Goal: Information Seeking & Learning: Learn about a topic

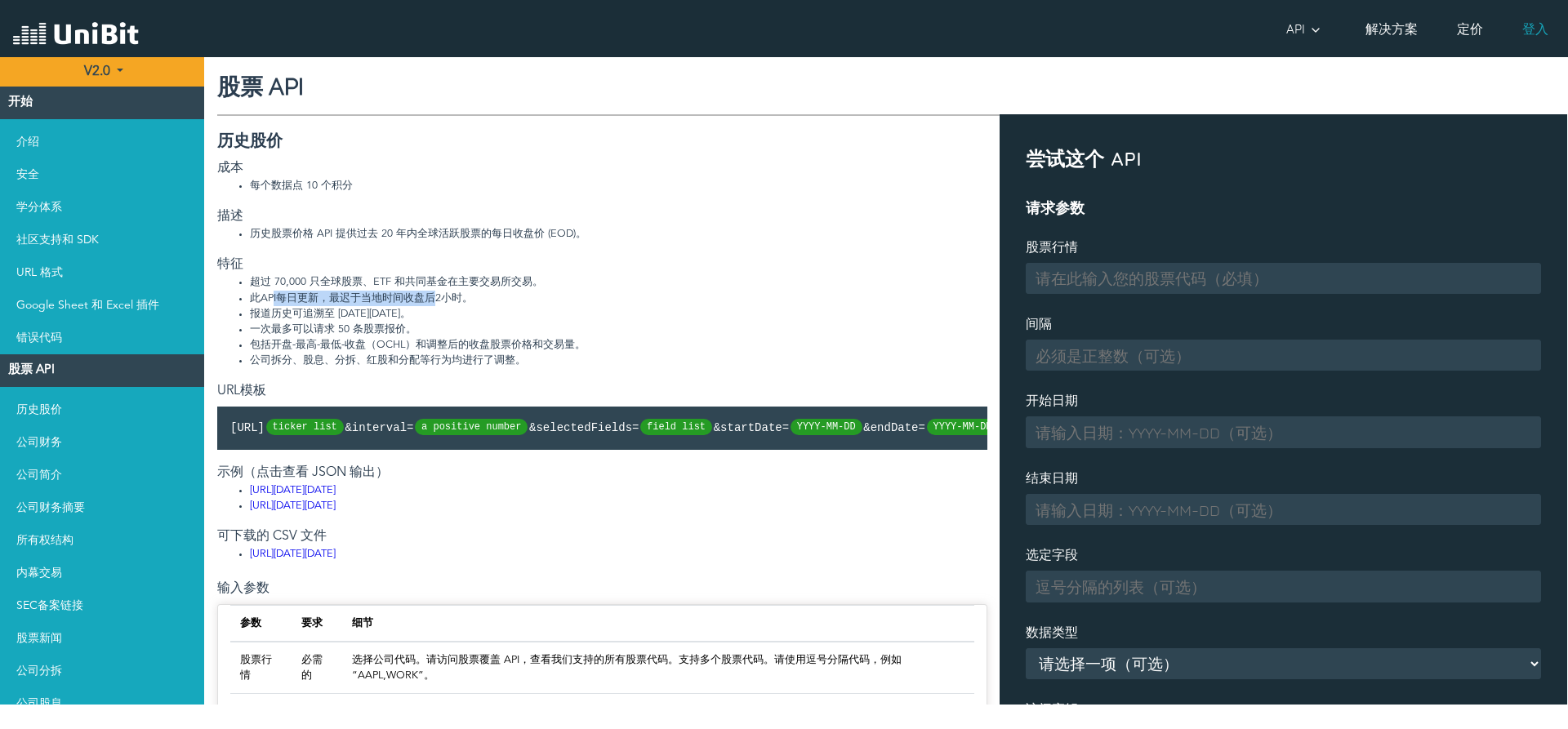
drag, startPoint x: 275, startPoint y: 298, endPoint x: 435, endPoint y: 304, distance: 160.1
click at [435, 304] on li "此API每日更新，最迟于当地时间收盘后2小时。" at bounding box center [619, 298] width 738 height 16
click at [411, 306] on li "报道历史可追溯至 [DATE][DATE]。" at bounding box center [619, 314] width 738 height 16
drag, startPoint x: 290, startPoint y: 315, endPoint x: 380, endPoint y: 320, distance: 90.1
click at [380, 320] on li "报道历史可追溯至 [DATE][DATE]。" at bounding box center [619, 314] width 738 height 16
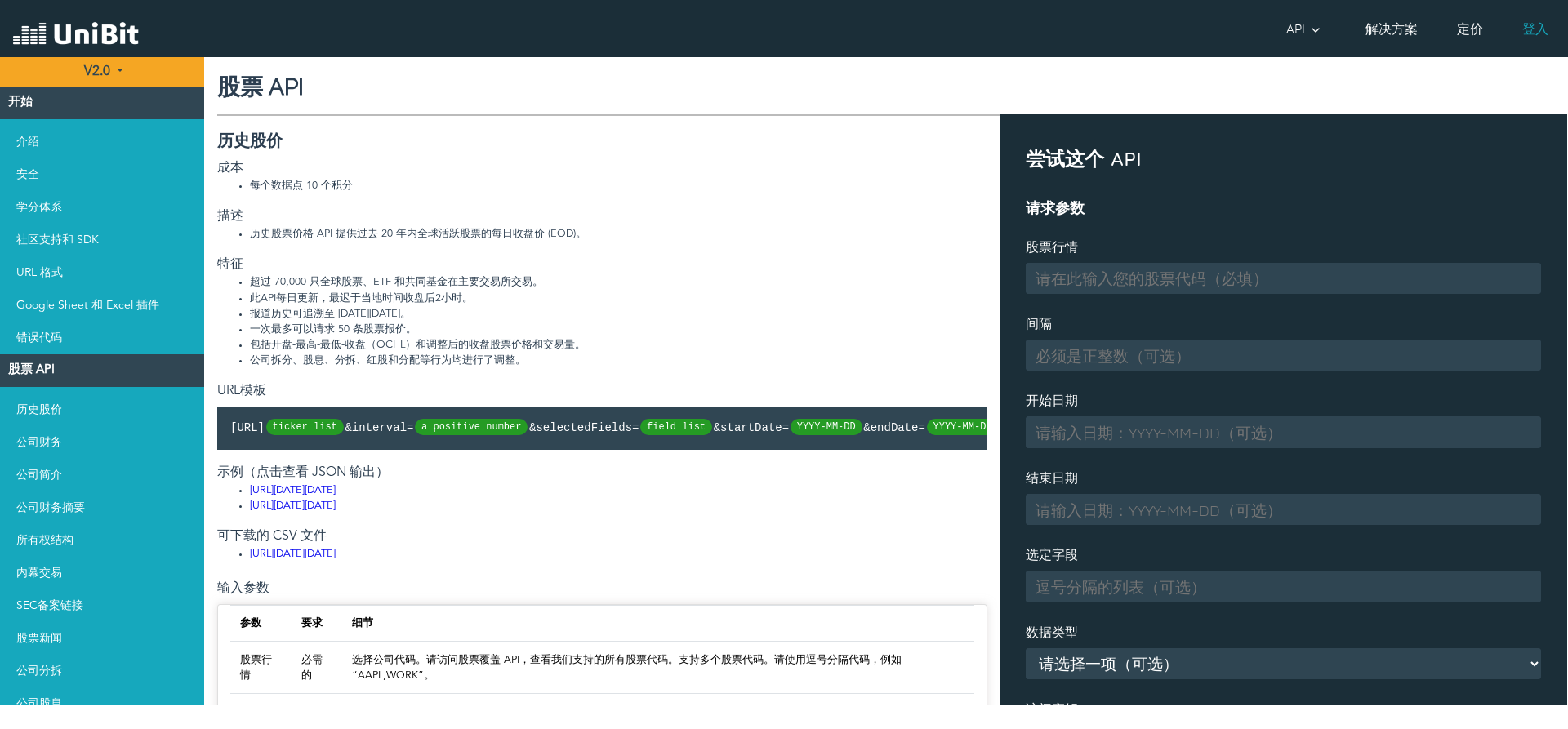
click at [359, 340] on li "包括开盘-最高-最低-收盘（OCHL）和调整后的收盘股票价格和交易量。" at bounding box center [619, 344] width 738 height 16
drag, startPoint x: 315, startPoint y: 328, endPoint x: 328, endPoint y: 346, distance: 22.2
click at [328, 346] on ul "超过 70,000 只全球股票、ETF 和共同基金在主要交易所交易。 此API每日更新，最迟于当地时间收盘后2小时。 报道历史可追溯至 [DATE][DATE…" at bounding box center [602, 321] width 770 height 94
drag, startPoint x: 315, startPoint y: 358, endPoint x: 297, endPoint y: 317, distance: 44.8
click at [297, 317] on ul "超过 70,000 只全球股票、ETF 和共同基金在主要交易所交易。 此API每日更新，最迟于当地时间收盘后2小时。 报道历史可追溯至 [DATE][DATE…" at bounding box center [602, 321] width 770 height 94
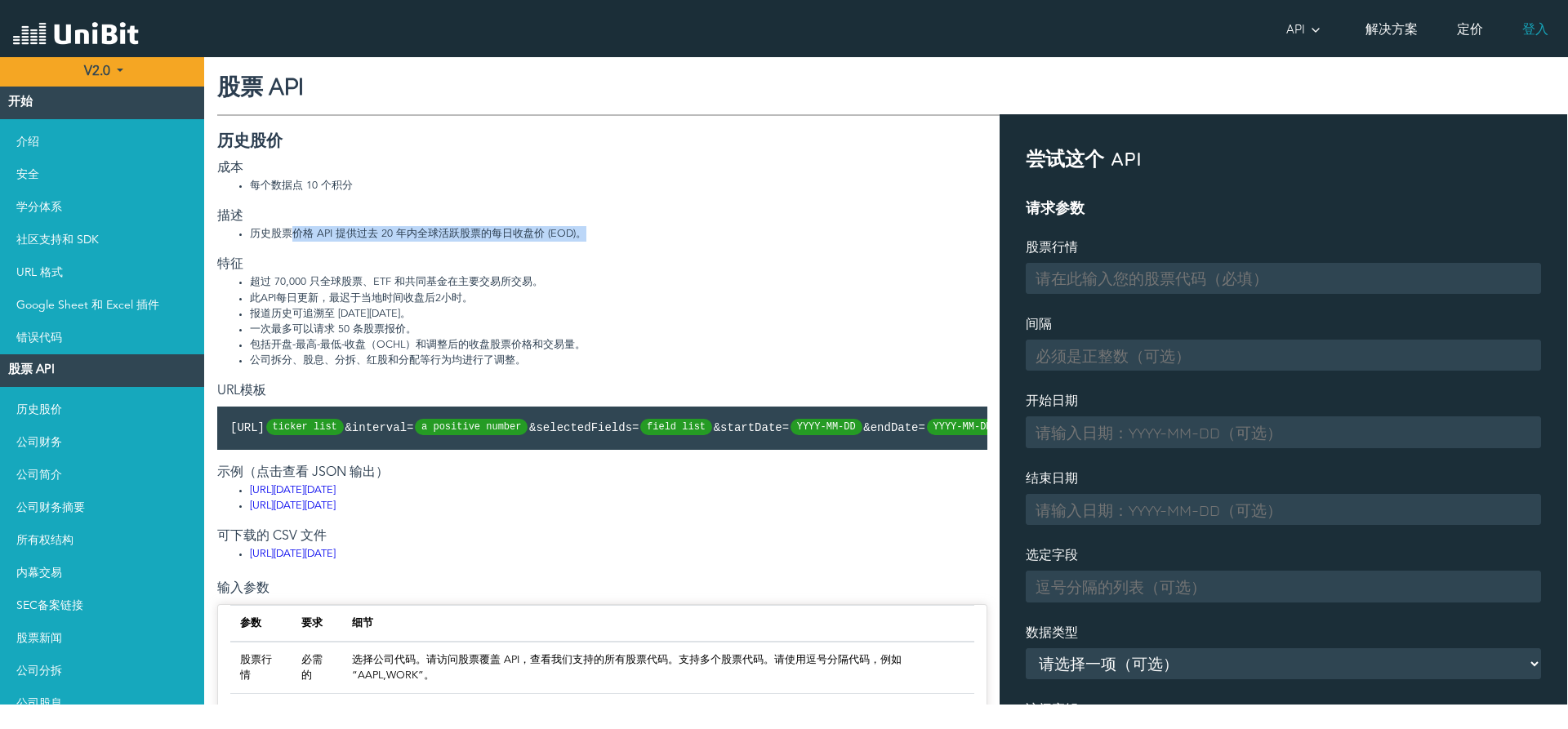
drag, startPoint x: 293, startPoint y: 236, endPoint x: 579, endPoint y: 236, distance: 286.0
click at [579, 236] on font "历史股票价格 API 提供过去 20 年内全球活跃股票的每日收盘价 (EOD)。" at bounding box center [417, 233] width 336 height 10
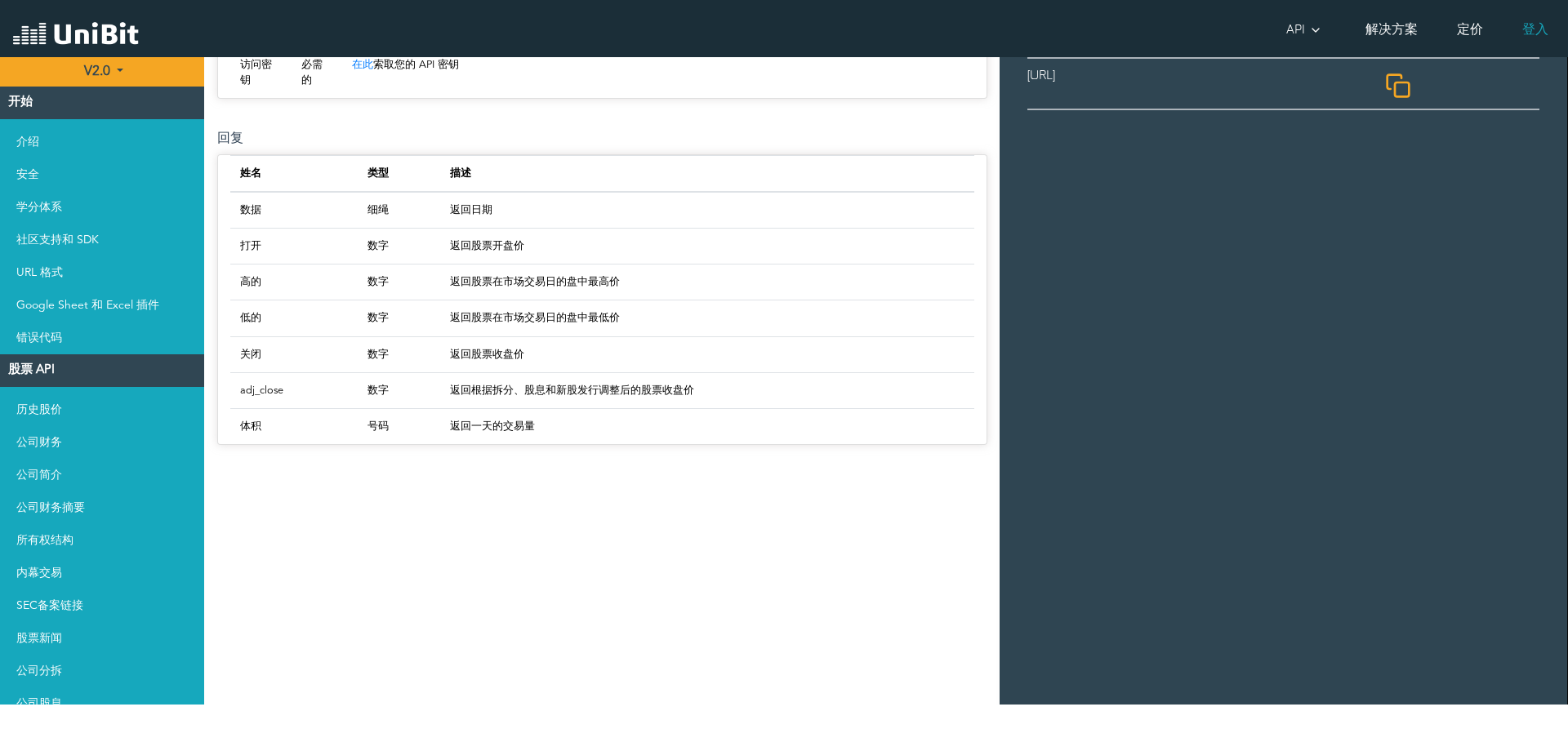
scroll to position [904, 0]
